Goal: Information Seeking & Learning: Learn about a topic

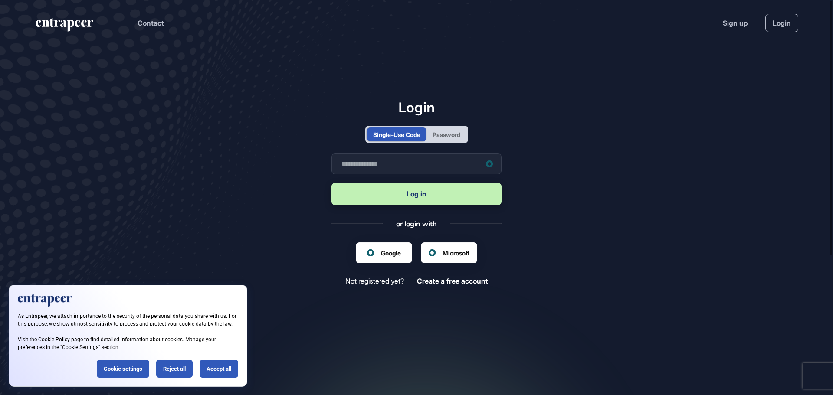
scroll to position [0, 0]
click at [172, 366] on div "Reject all" at bounding box center [174, 369] width 36 height 18
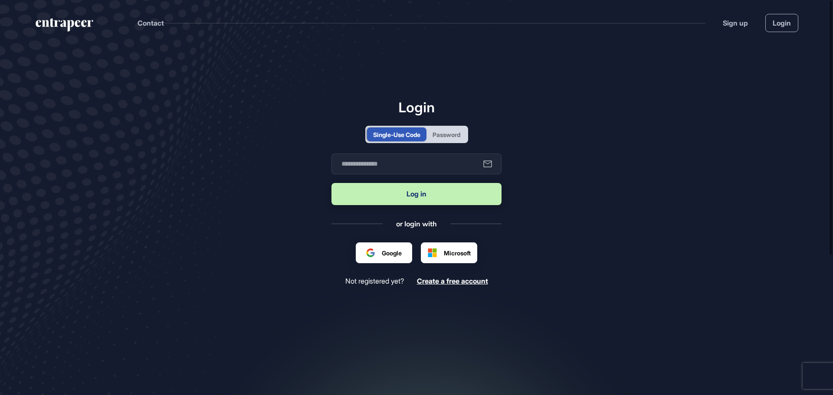
scroll to position [0, 0]
click at [397, 161] on input "text" at bounding box center [416, 164] width 170 height 21
type input "**********"
click at [421, 195] on button "Log in" at bounding box center [416, 194] width 170 height 22
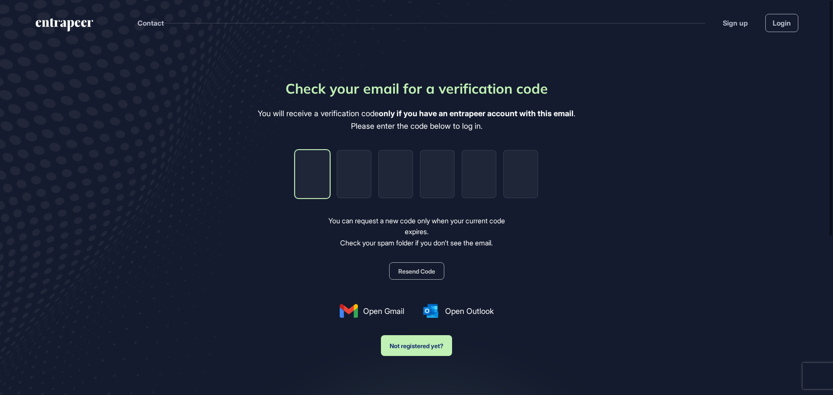
type input "*"
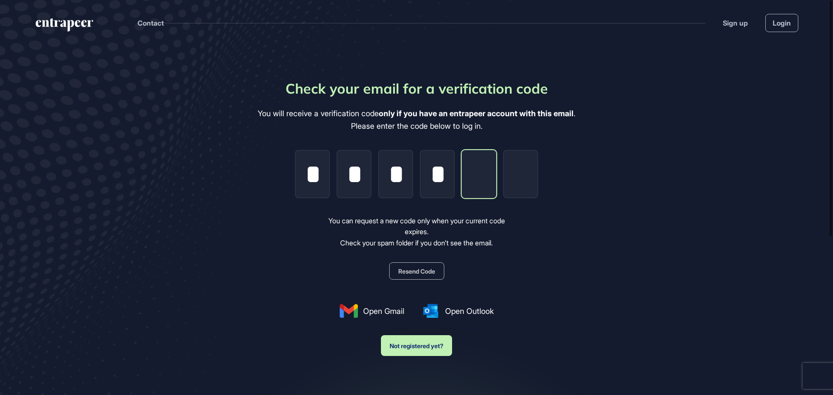
type input "*"
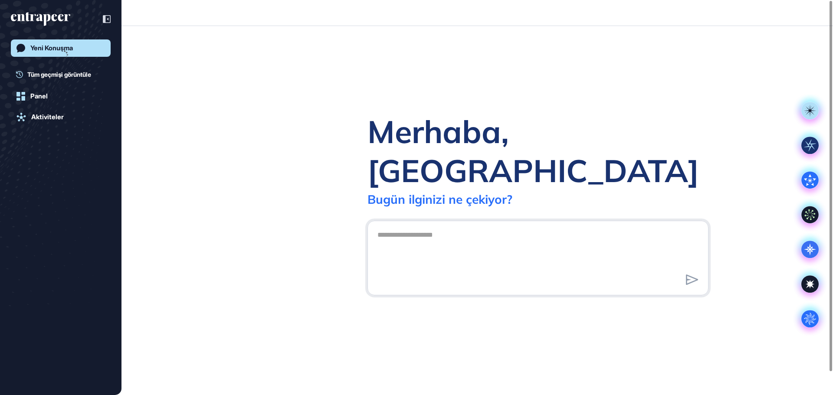
scroll to position [0, 0]
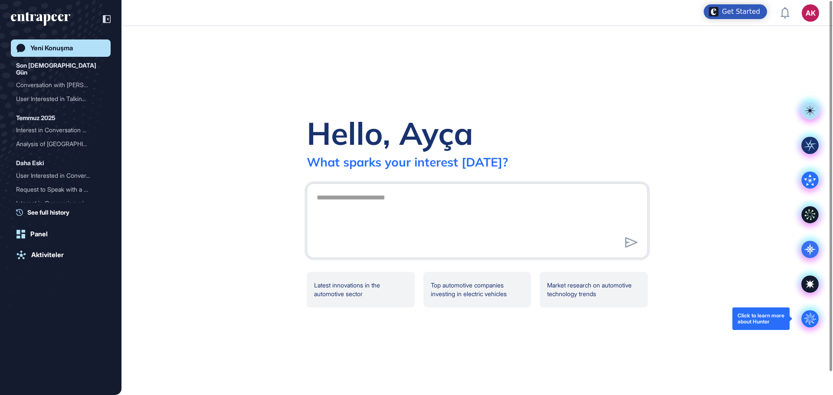
click at [810, 318] on circle at bounding box center [809, 318] width 17 height 17
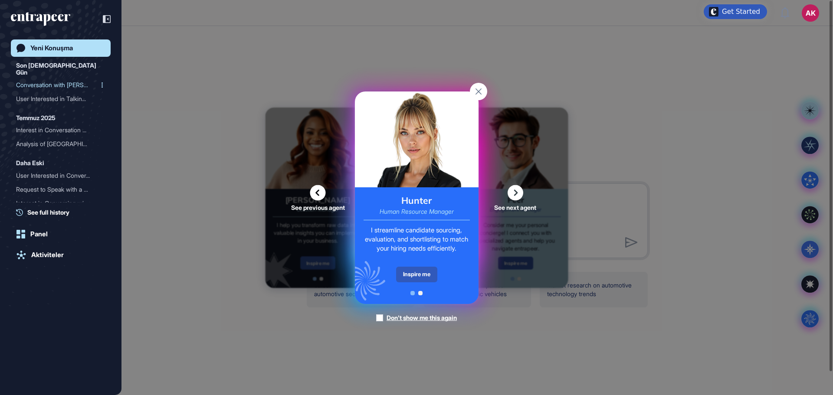
click at [48, 78] on div "Conversation with [PERSON_NAME] ..." at bounding box center [57, 85] width 82 height 14
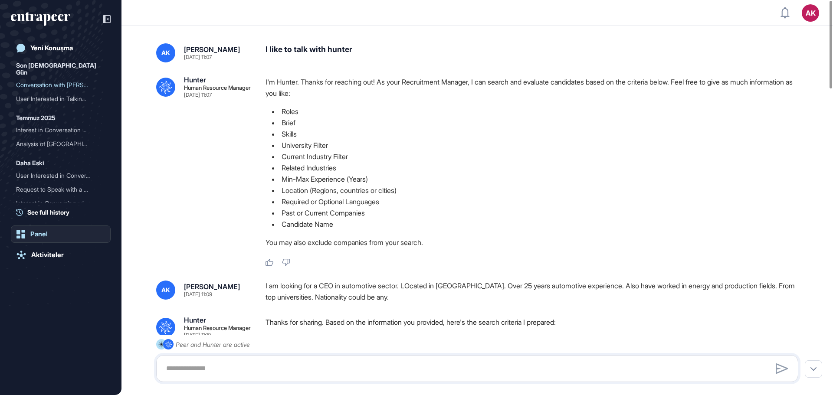
click at [33, 235] on div "Panel" at bounding box center [38, 234] width 17 height 8
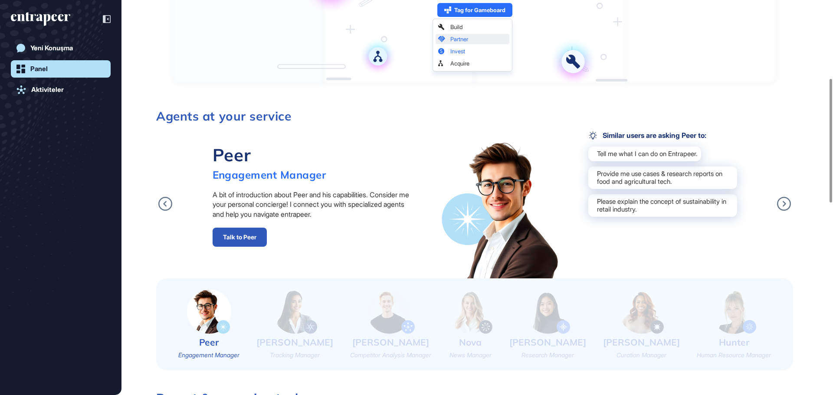
scroll to position [217, 0]
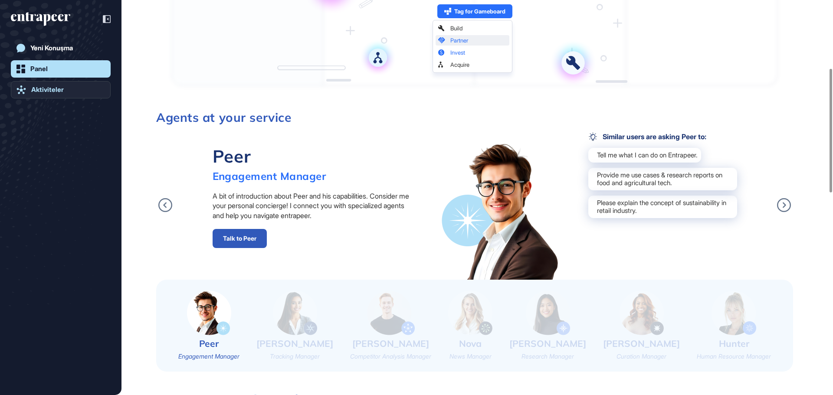
click at [40, 91] on div "Aktiviteler" at bounding box center [47, 90] width 33 height 8
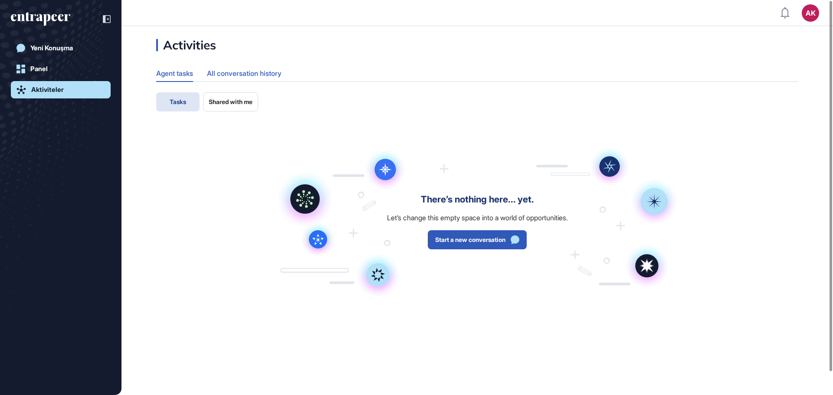
click at [223, 72] on div "All conversation history" at bounding box center [244, 73] width 75 height 17
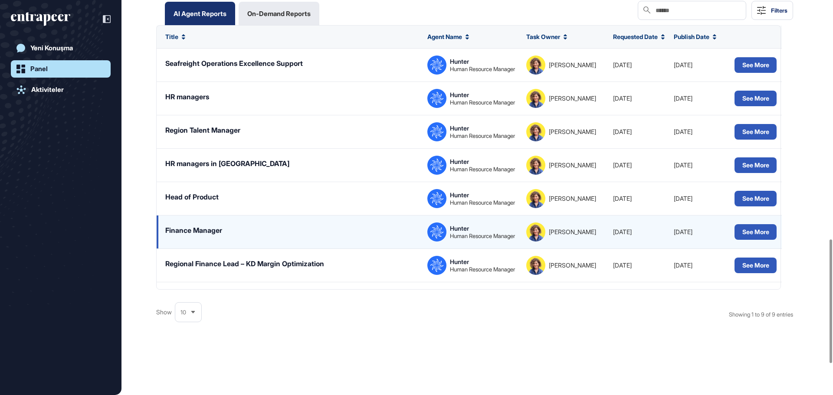
scroll to position [824, 0]
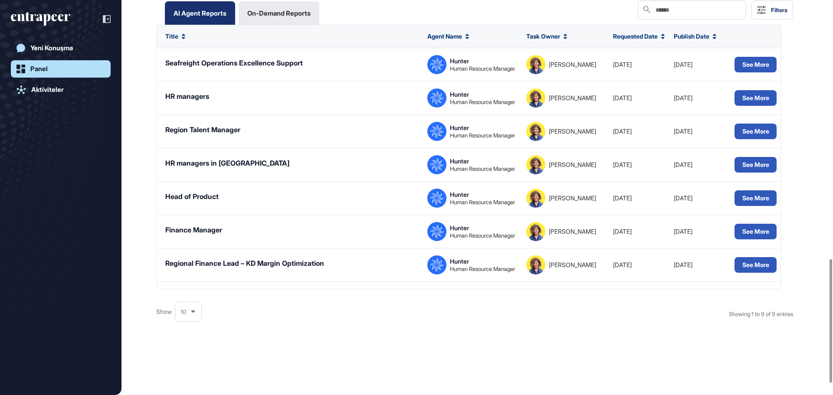
click at [455, 15] on div "AI Agent Reports On-Demand Reports Filters" at bounding box center [474, 12] width 637 height 24
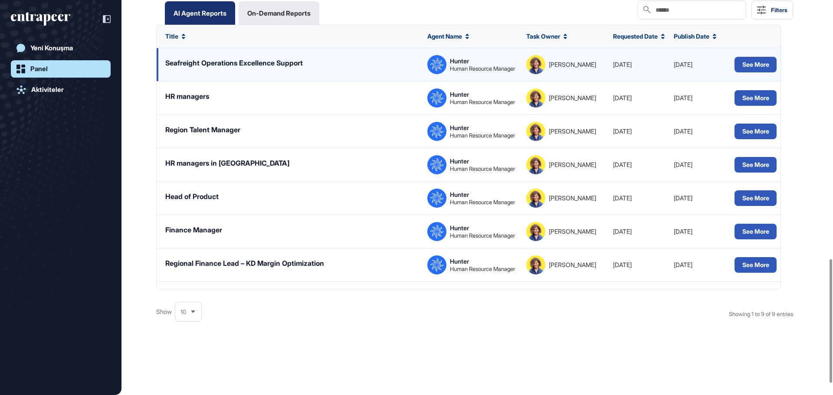
click at [232, 68] on div "Seafreight Operations Excellence Support" at bounding box center [233, 63] width 137 height 10
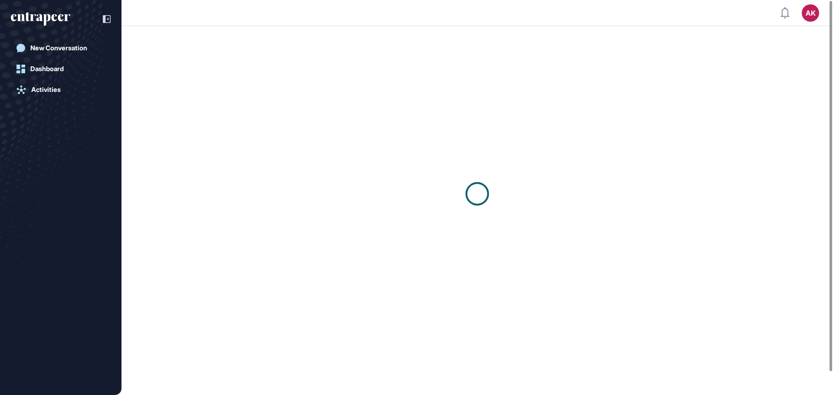
scroll to position [0, 0]
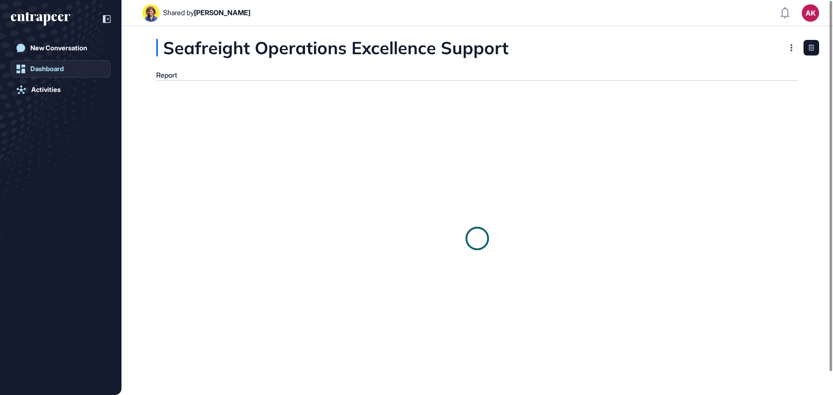
click at [44, 69] on div "Dashboard" at bounding box center [46, 69] width 33 height 8
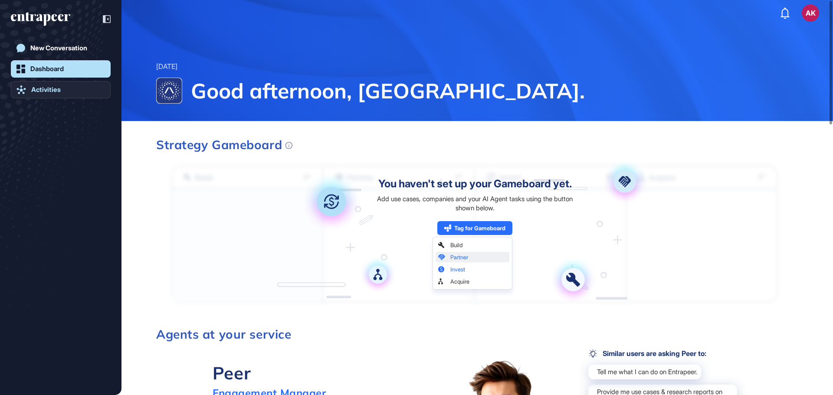
click at [39, 88] on div "Activities" at bounding box center [45, 90] width 29 height 8
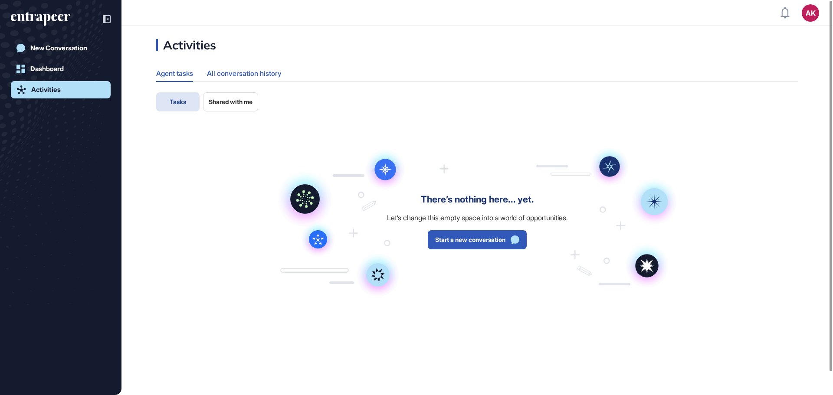
click at [262, 71] on div "All conversation history" at bounding box center [244, 73] width 75 height 17
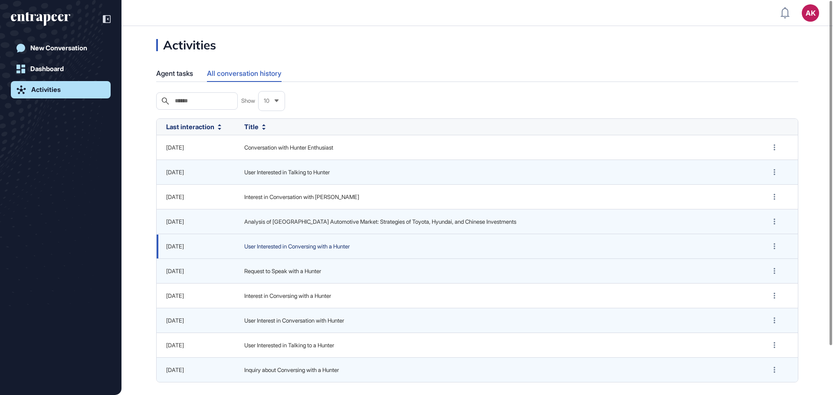
click at [290, 246] on span "User Interested in Conversing with a Hunter" at bounding box center [496, 246] width 505 height 9
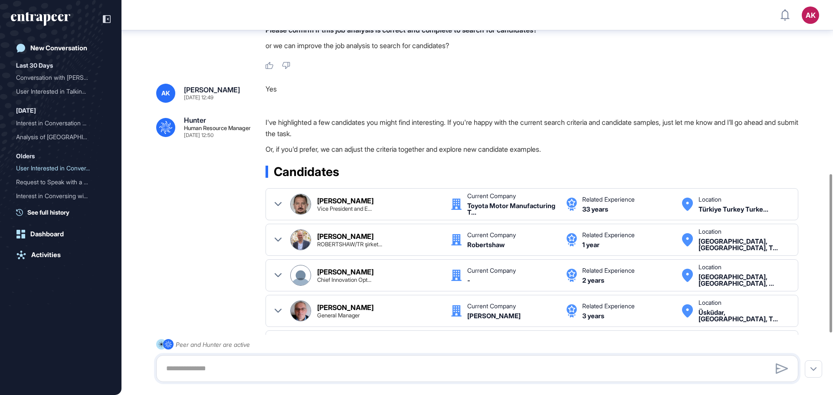
scroll to position [438, 0]
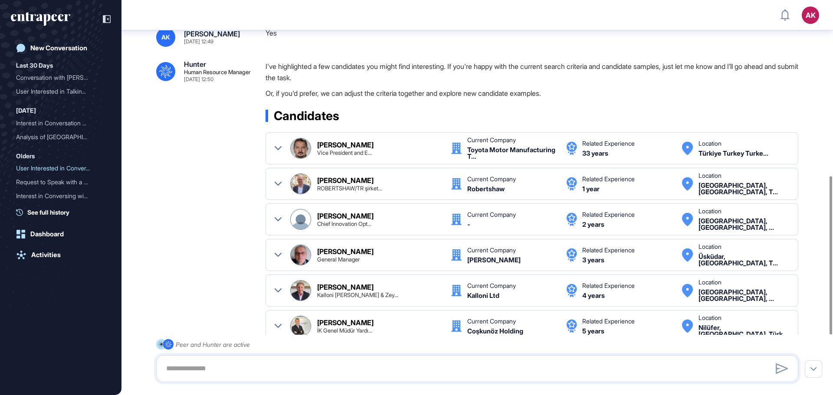
click at [332, 145] on div "Murat Bülbül" at bounding box center [345, 144] width 56 height 7
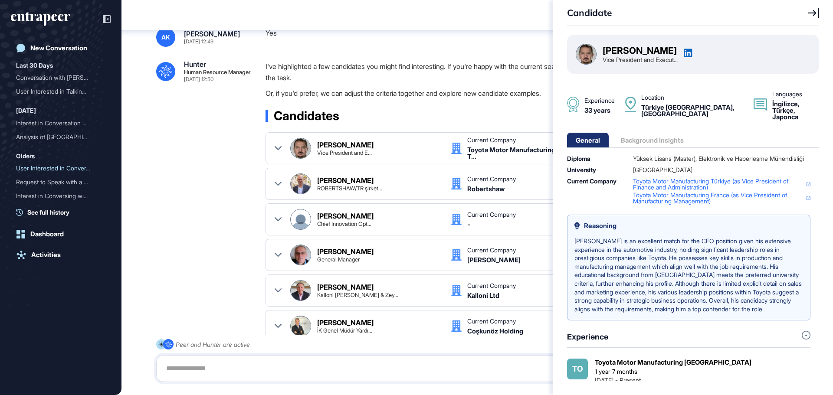
scroll to position [0, 0]
click at [648, 133] on div "General Background Insights" at bounding box center [629, 140] width 125 height 15
click at [637, 133] on div "General Background Insights" at bounding box center [629, 140] width 125 height 15
click at [222, 133] on div "Candidate Murat Bülbül Vice President and Execut... Experience 33 years Locatio…" at bounding box center [416, 197] width 833 height 395
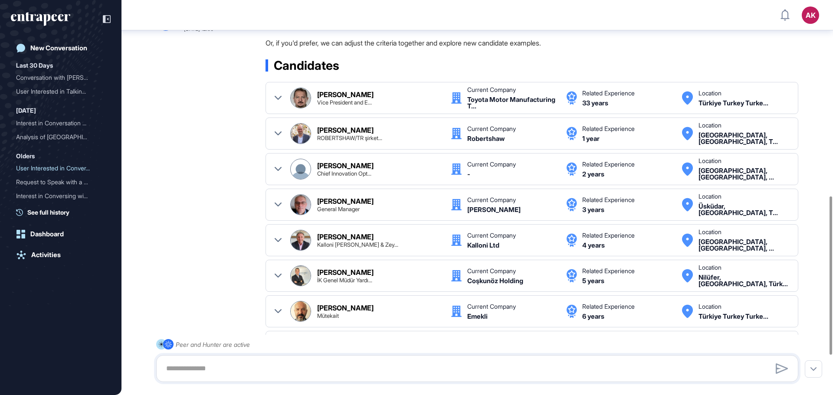
scroll to position [481, 0]
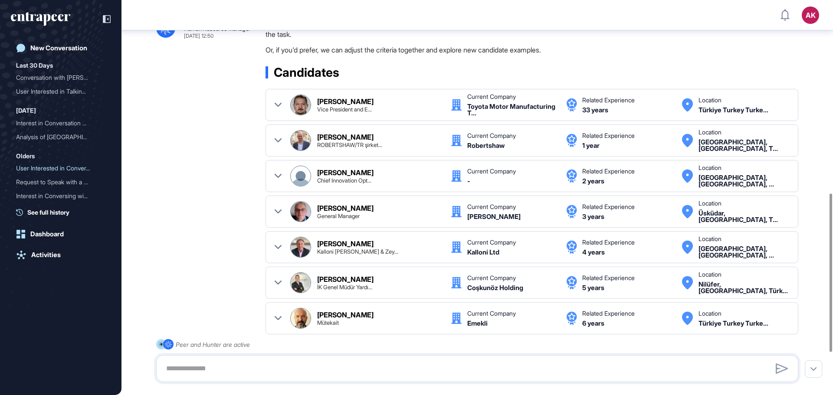
click at [337, 243] on div "Bulent Uner" at bounding box center [345, 243] width 56 height 7
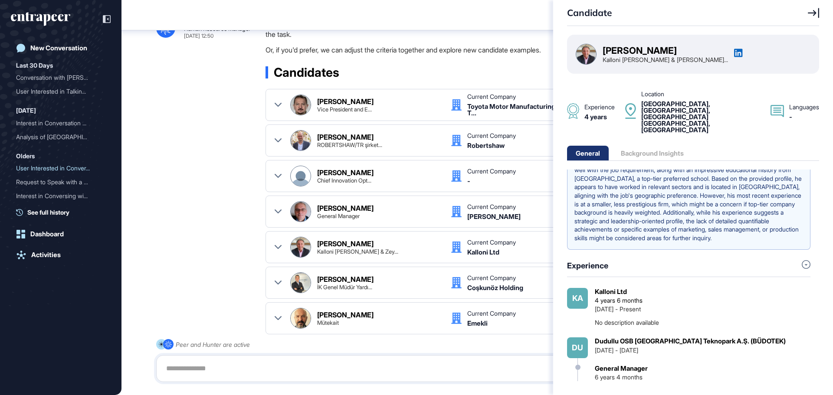
scroll to position [0, 0]
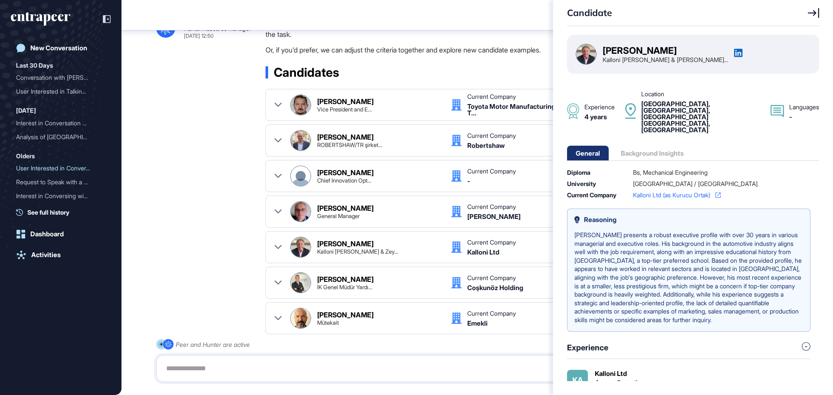
click at [659, 146] on div "General Background Insights" at bounding box center [629, 153] width 125 height 15
click at [656, 146] on div "General Background Insights" at bounding box center [629, 153] width 125 height 15
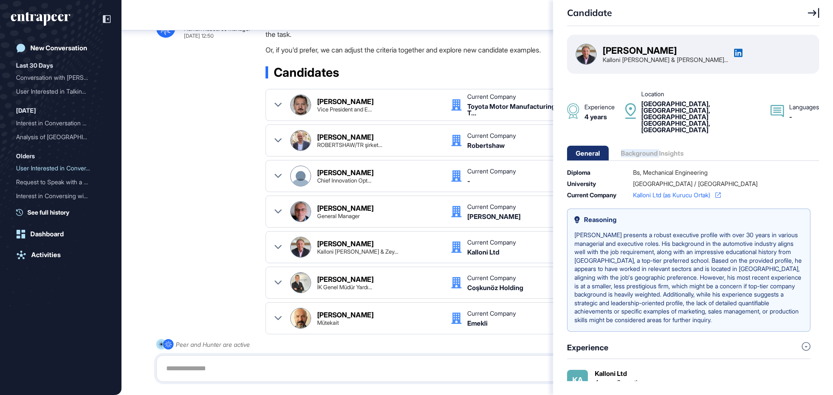
click at [656, 146] on div "General Background Insights" at bounding box center [629, 153] width 125 height 15
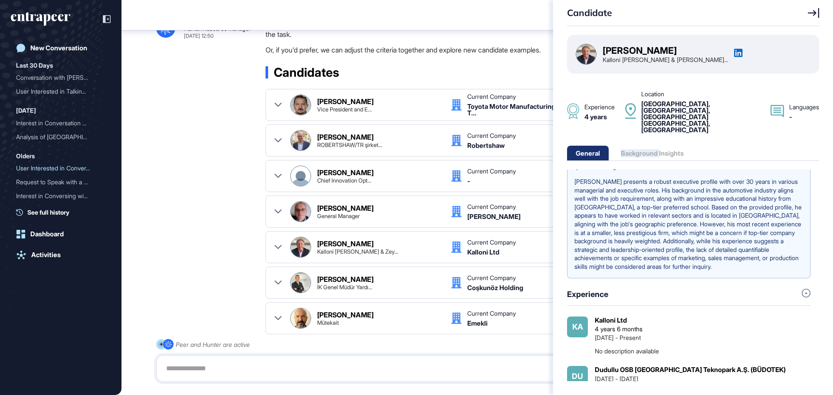
scroll to position [42, 0]
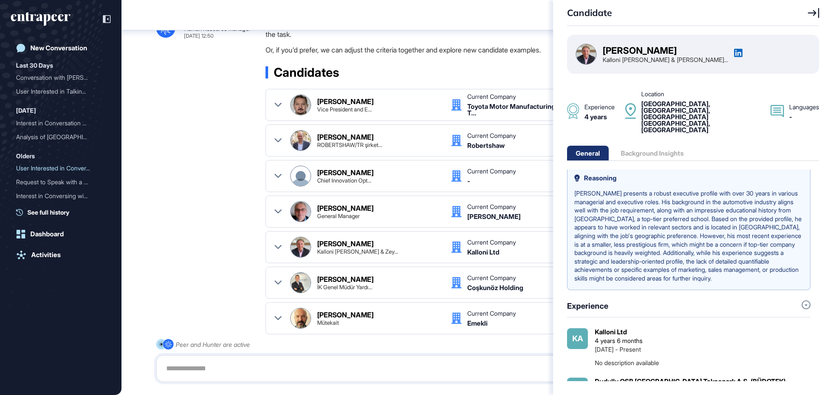
click at [612, 54] on div "Bulent Uner" at bounding box center [639, 50] width 74 height 9
click at [212, 273] on div "Candidate Bulent Uner Kalloni Zeytin & Zeytinya... Experience 4 years Location …" at bounding box center [416, 197] width 833 height 395
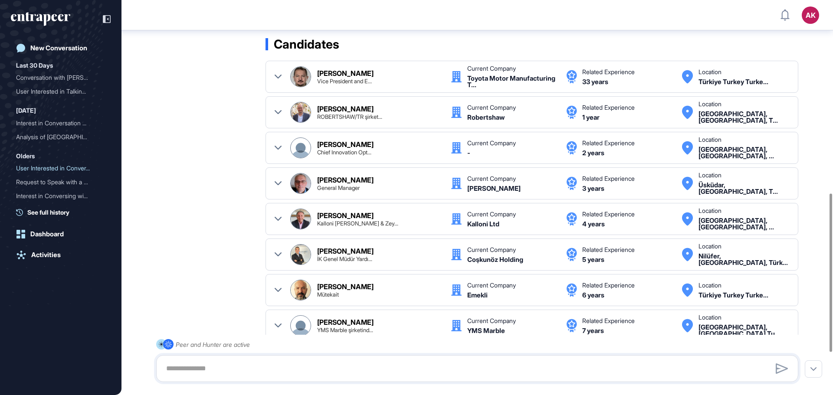
scroll to position [524, 0]
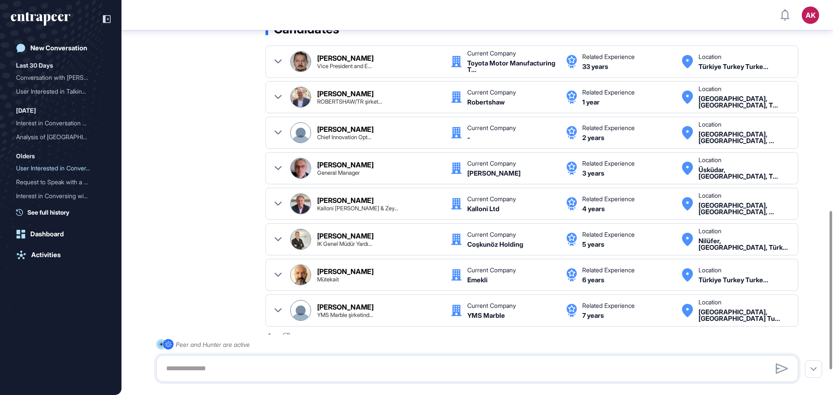
click at [346, 165] on div "Ferhat Tan" at bounding box center [345, 164] width 56 height 7
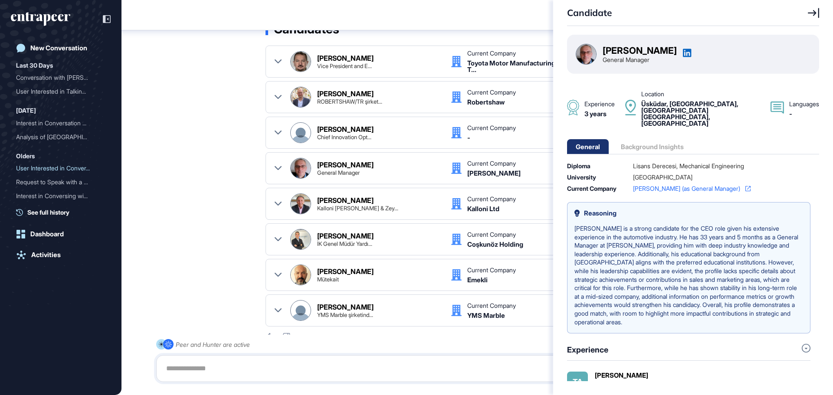
click at [660, 139] on div "General Background Insights" at bounding box center [629, 146] width 125 height 15
click at [653, 139] on div "General Background Insights" at bounding box center [629, 146] width 125 height 15
click at [647, 139] on div "General Background Insights" at bounding box center [629, 146] width 125 height 15
click at [646, 139] on div "General Background Insights" at bounding box center [629, 146] width 125 height 15
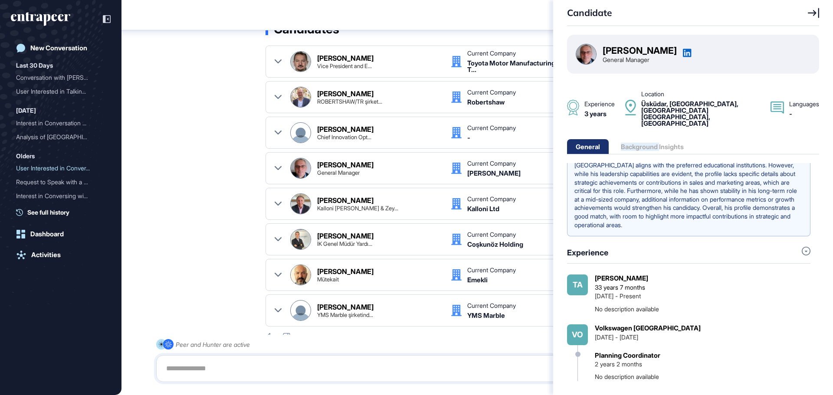
scroll to position [98, 0]
click at [194, 260] on div "Candidate Ferhat Tan General Manager Experience 3 years Location Üsküdar, Istan…" at bounding box center [416, 197] width 833 height 395
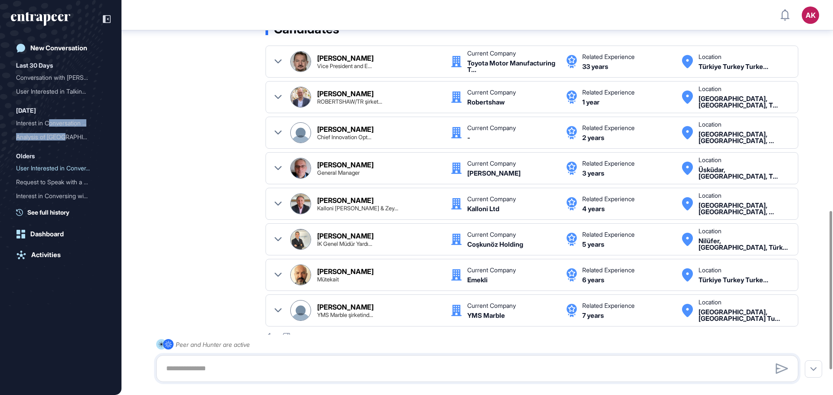
drag, startPoint x: 51, startPoint y: 125, endPoint x: 66, endPoint y: 149, distance: 27.9
click at [66, 149] on div "Last 30 Days Conversation with Hunter ... User Interested in Talkin... July 202…" at bounding box center [63, 131] width 95 height 142
click at [222, 189] on div ".cls-2{fill:#fff} Hunter Human Resource Manager May 30, 2025 12:50 I've highlig…" at bounding box center [477, 157] width 642 height 367
click at [58, 134] on div "Analysis of [GEOGRAPHIC_DATA] ..." at bounding box center [57, 137] width 82 height 14
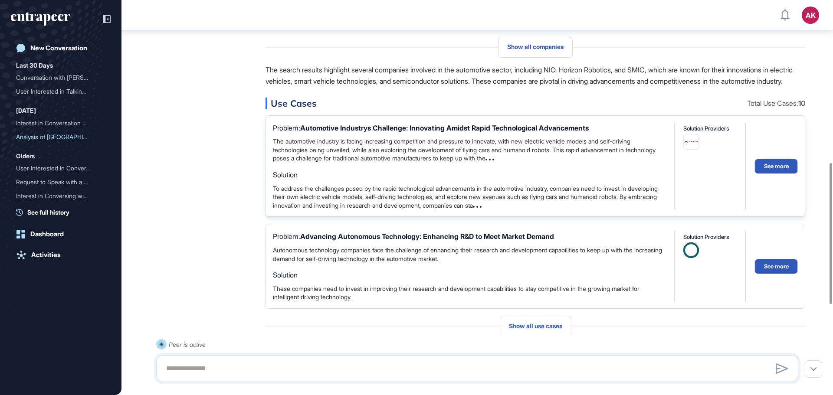
scroll to position [482, 0]
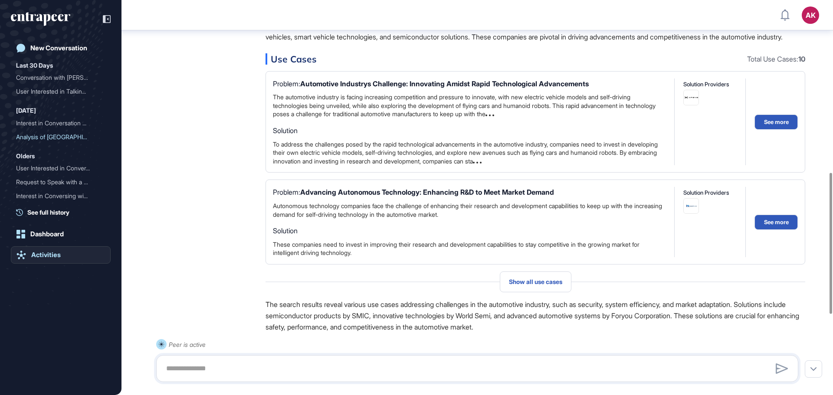
click at [46, 254] on div "Activities" at bounding box center [45, 255] width 29 height 8
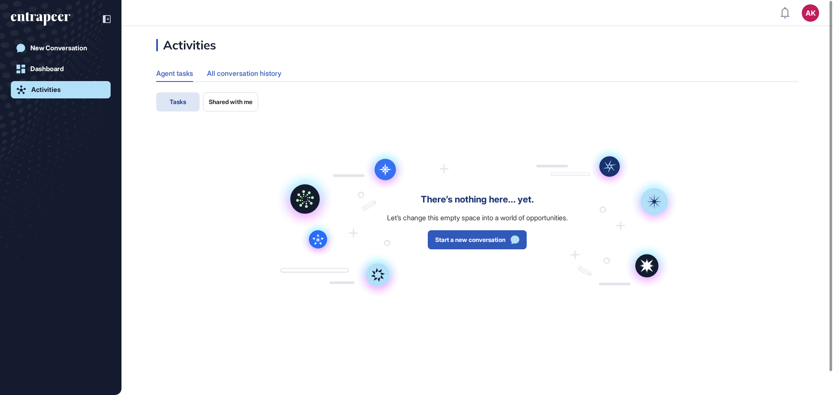
click at [248, 71] on div "All conversation history" at bounding box center [244, 73] width 75 height 17
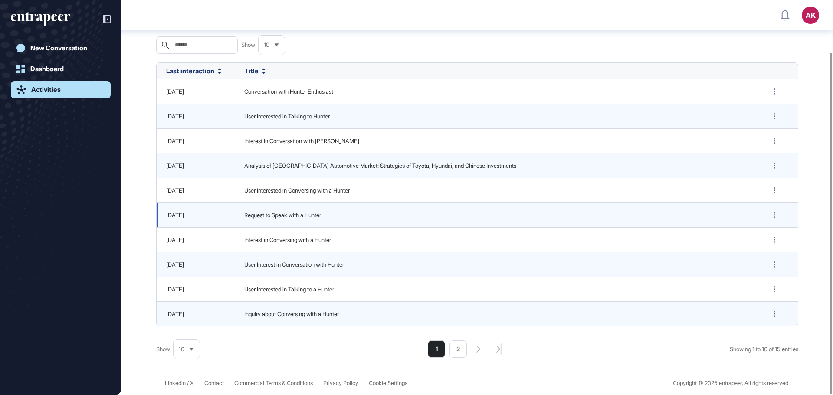
scroll to position [61, 0]
click at [54, 68] on div "Dashboard" at bounding box center [46, 69] width 33 height 8
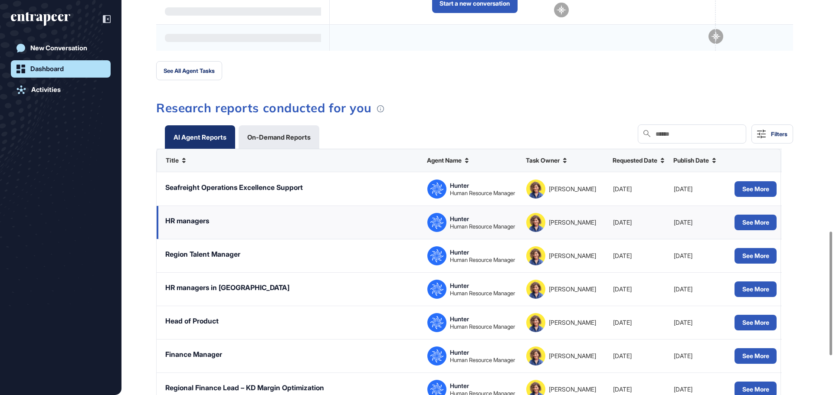
scroll to position [737, 0]
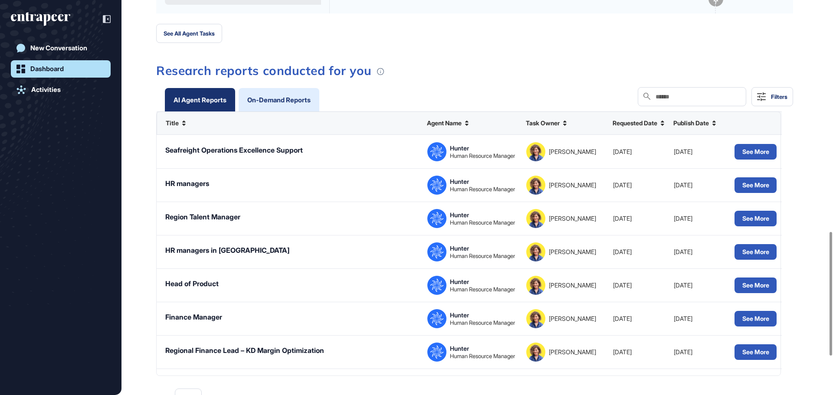
click at [287, 98] on div "On-Demand Reports" at bounding box center [278, 100] width 63 height 7
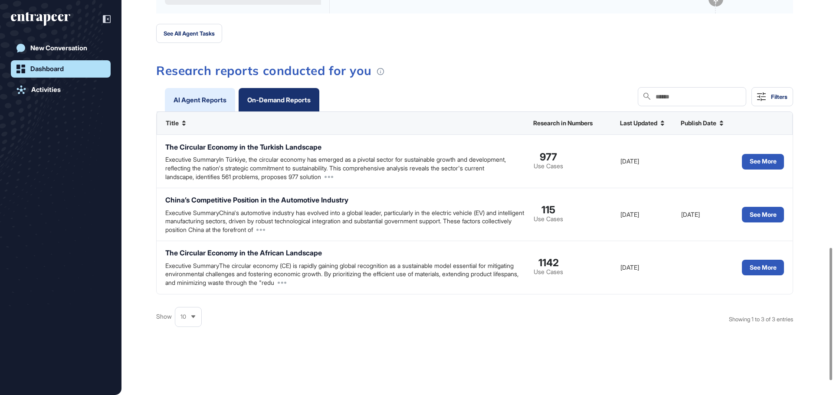
click at [191, 98] on div "AI Agent Reports" at bounding box center [199, 100] width 53 height 7
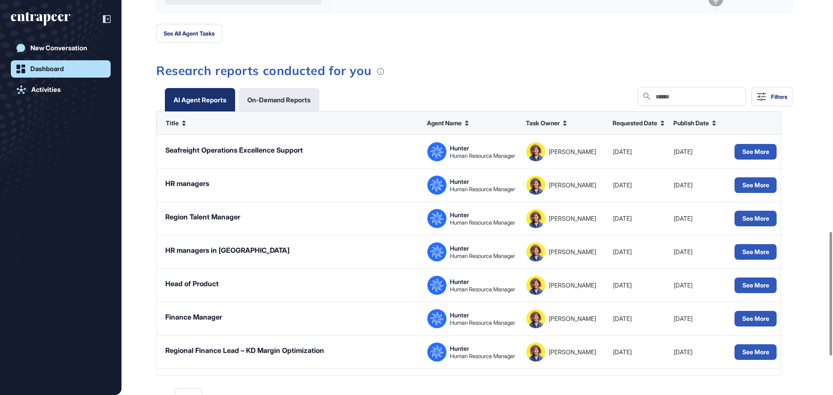
click at [775, 95] on div "Filters" at bounding box center [779, 96] width 16 height 7
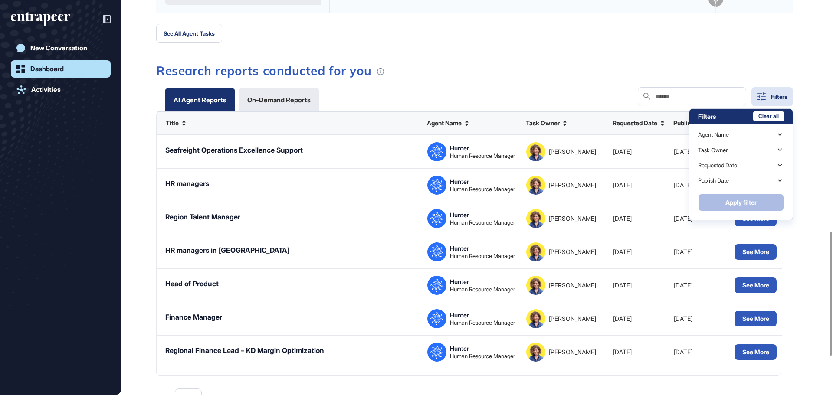
click at [774, 98] on div "Filters" at bounding box center [779, 96] width 16 height 7
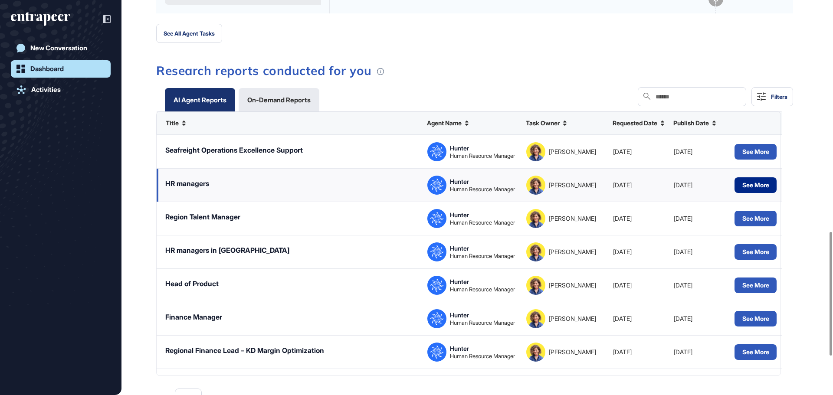
click at [751, 186] on button "See More" at bounding box center [755, 185] width 42 height 16
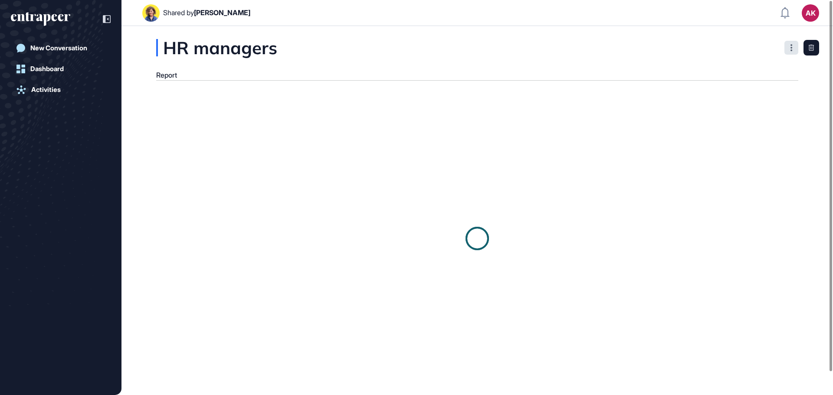
click at [788, 47] on div at bounding box center [791, 48] width 14 height 14
click at [629, 63] on div "HR managers Report" at bounding box center [476, 210] width 711 height 343
click at [46, 69] on div "Dashboard" at bounding box center [46, 69] width 33 height 8
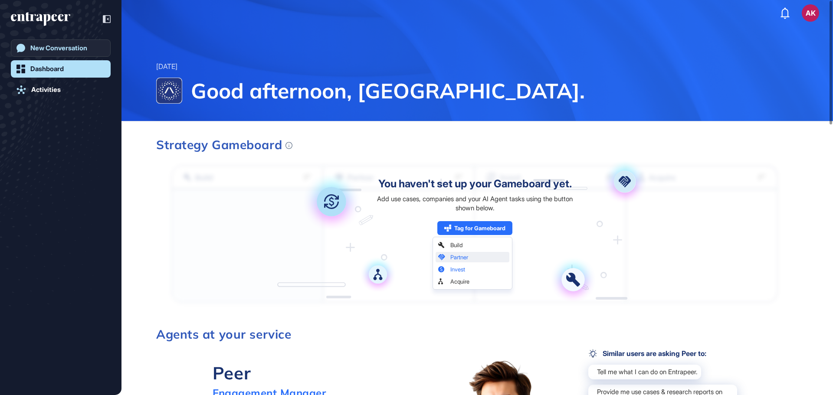
click at [58, 47] on div "New Conversation" at bounding box center [58, 48] width 57 height 8
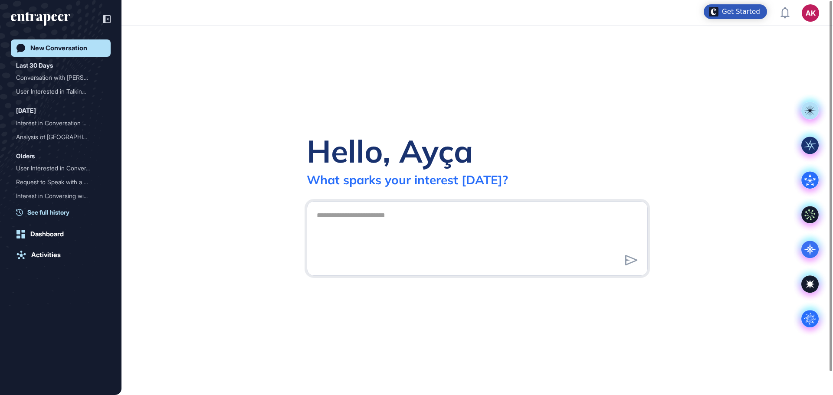
click at [50, 215] on span "See full history" at bounding box center [48, 212] width 42 height 9
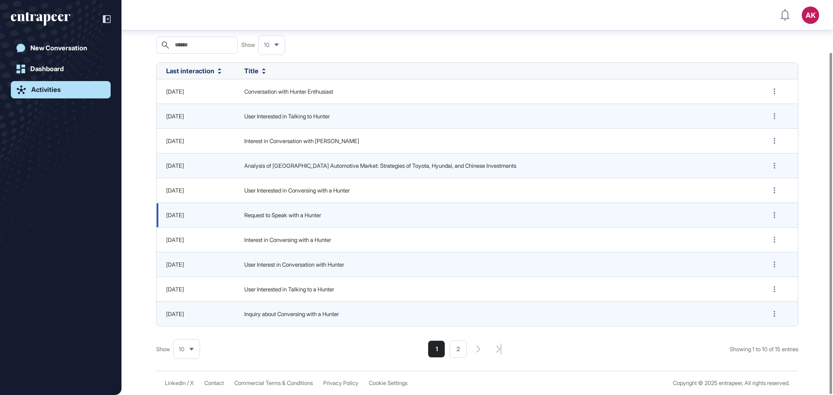
scroll to position [61, 0]
click at [457, 347] on li "2" at bounding box center [457, 348] width 17 height 17
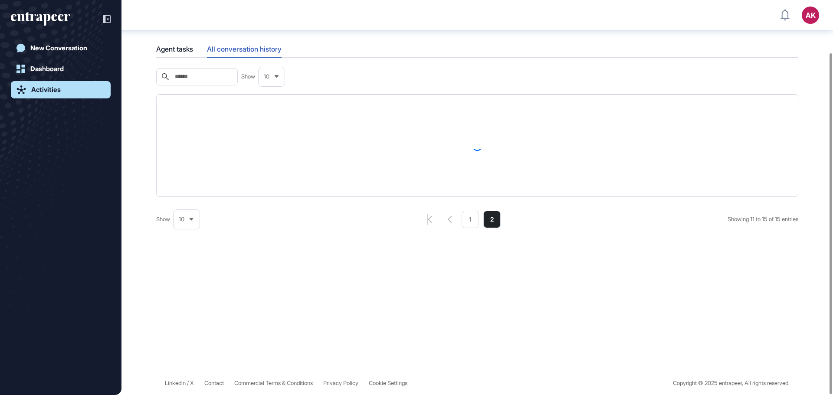
scroll to position [29, 0]
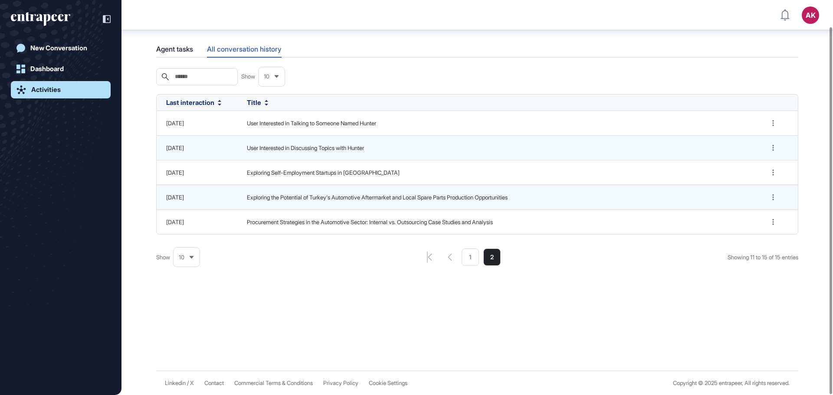
drag, startPoint x: 463, startPoint y: 262, endPoint x: 459, endPoint y: 260, distance: 4.8
click at [462, 261] on li "1" at bounding box center [469, 256] width 17 height 17
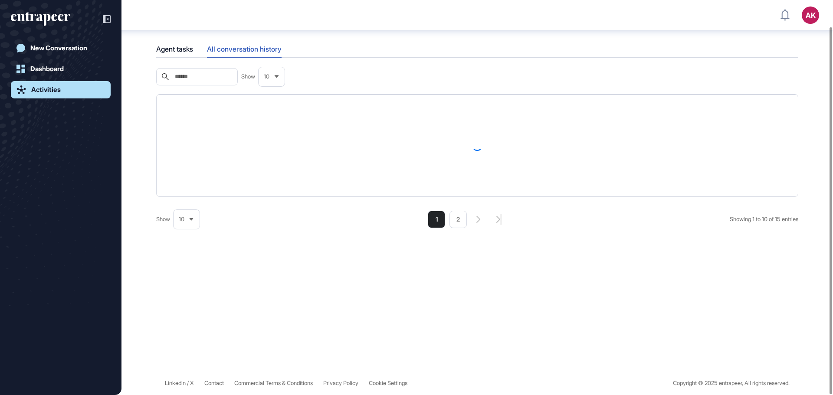
scroll to position [61, 0]
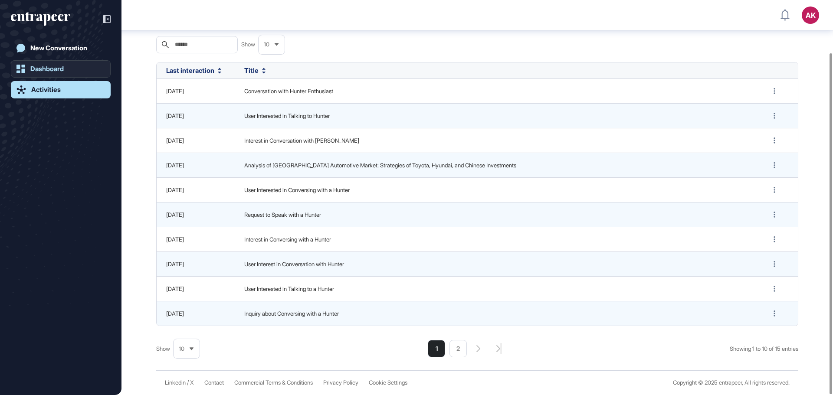
click at [53, 68] on div "Dashboard" at bounding box center [46, 69] width 33 height 8
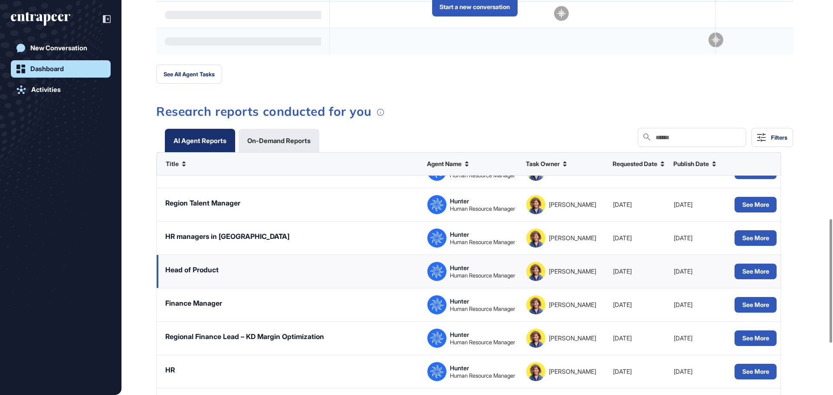
scroll to position [65, 0]
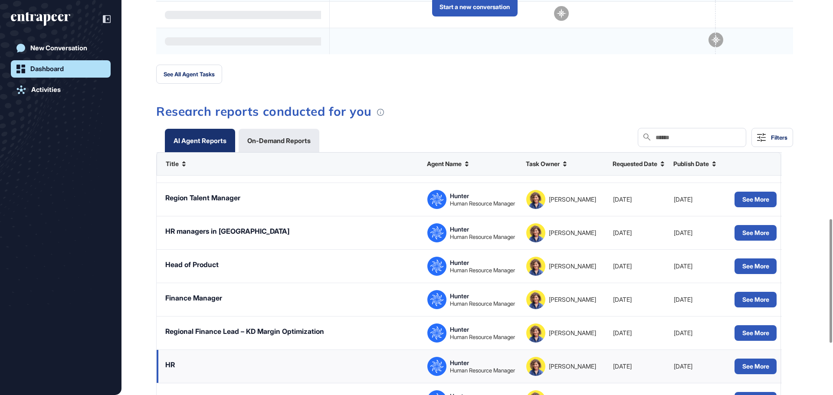
click at [177, 363] on div "HR" at bounding box center [290, 366] width 266 height 33
click at [172, 365] on div "HR" at bounding box center [170, 365] width 10 height 10
